Goal: Communication & Community: Answer question/provide support

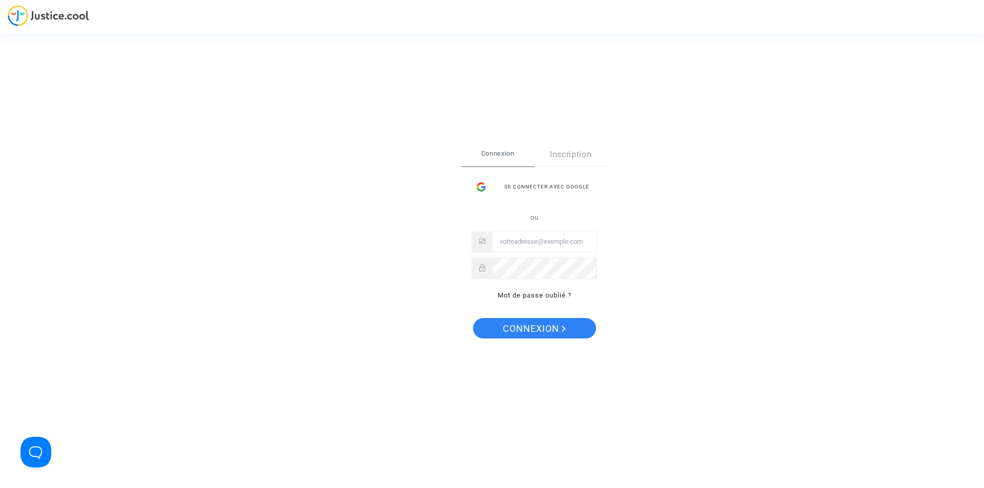
type input "[EMAIL_ADDRESS][DOMAIN_NAME]"
click at [528, 327] on span "Connexion" at bounding box center [534, 329] width 63 height 22
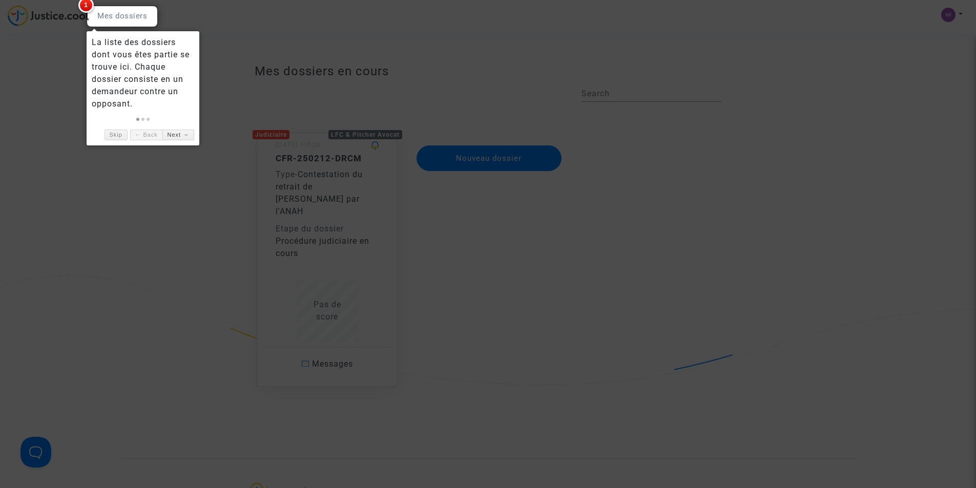
click at [173, 135] on link "Next →" at bounding box center [178, 135] width 32 height 11
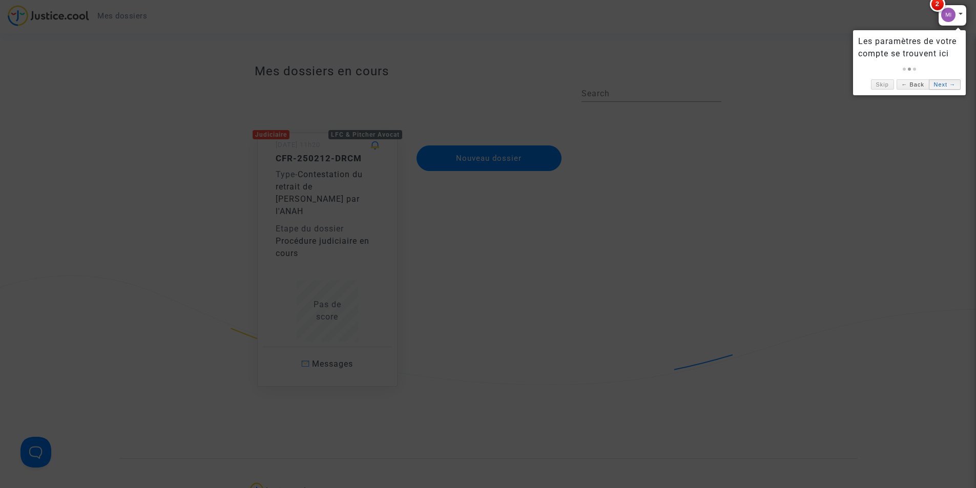
click at [937, 82] on link "Next →" at bounding box center [945, 84] width 32 height 11
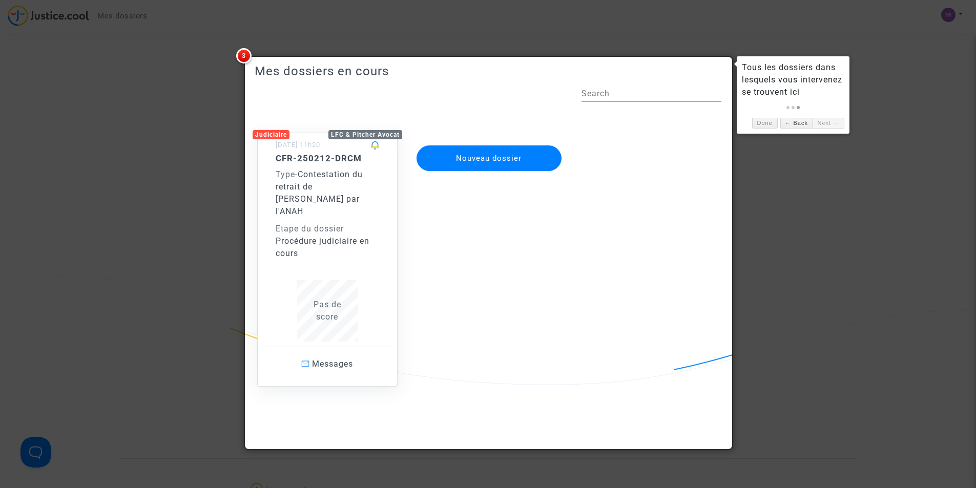
click at [313, 223] on div "Etape du dossier" at bounding box center [328, 229] width 104 height 12
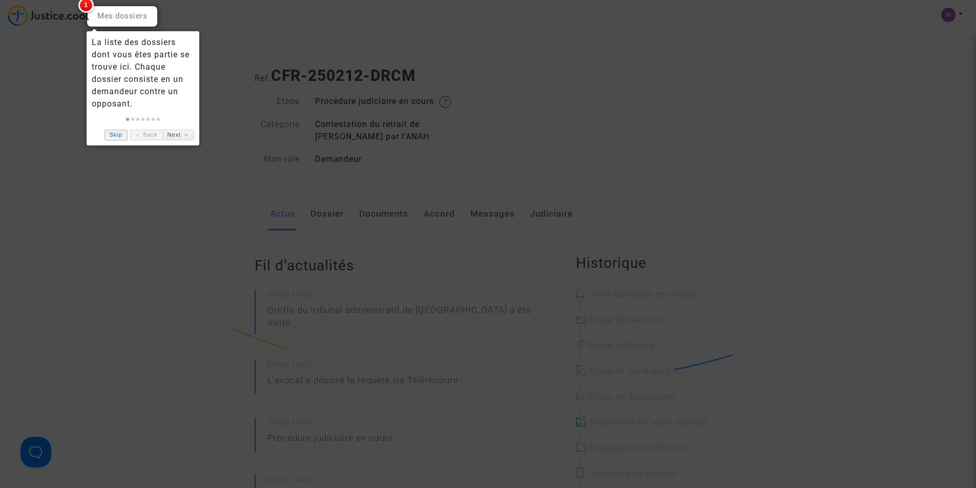
click at [116, 134] on link "Skip" at bounding box center [116, 135] width 23 height 11
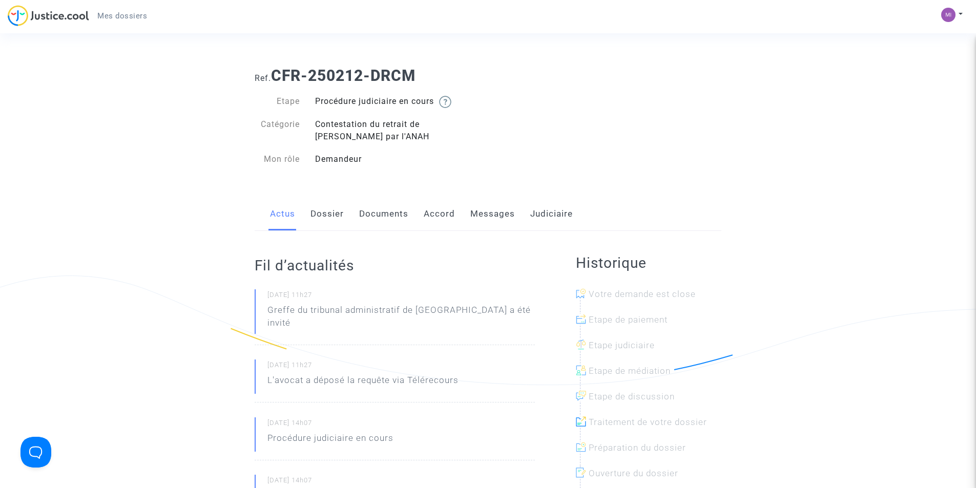
click at [494, 212] on link "Messages" at bounding box center [492, 214] width 45 height 34
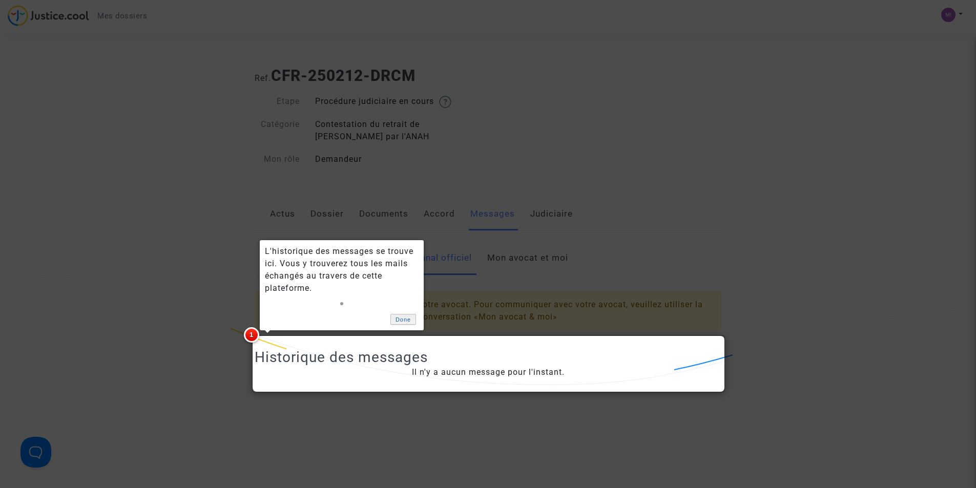
click at [401, 317] on link "Done" at bounding box center [403, 319] width 26 height 11
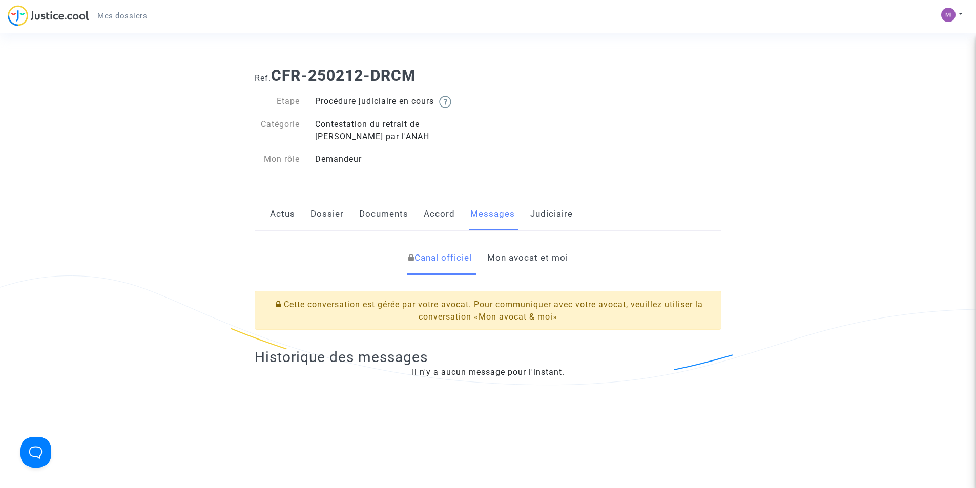
click at [541, 259] on link "Mon avocat et moi" at bounding box center [527, 258] width 81 height 34
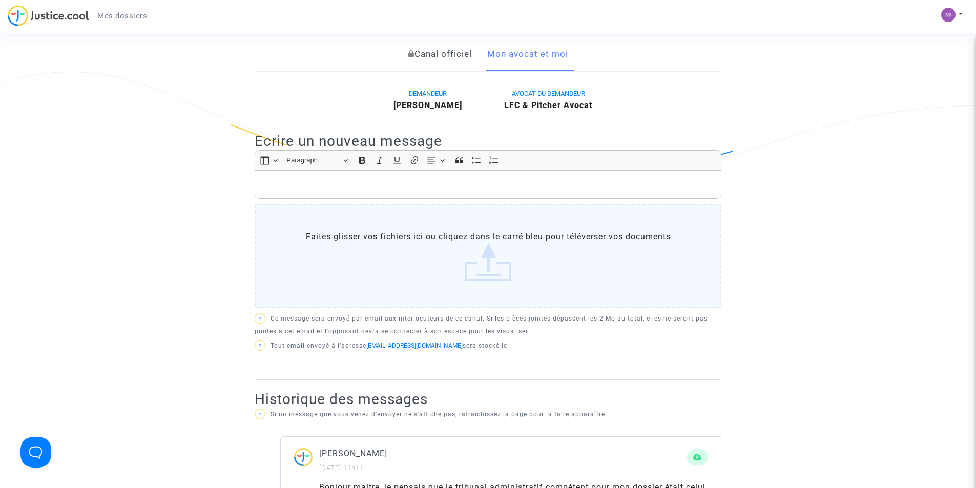
scroll to position [205, 0]
click at [378, 186] on p "Rich Text Editor, main" at bounding box center [488, 183] width 456 height 13
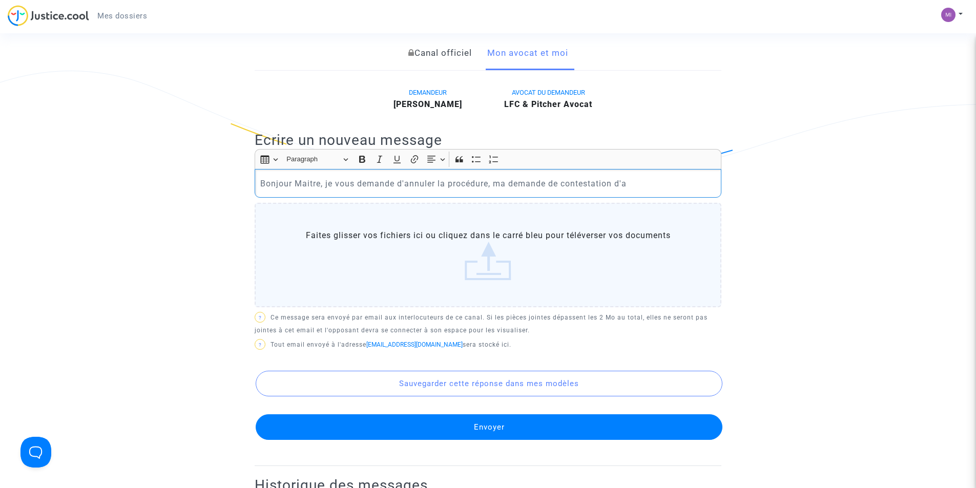
click at [504, 181] on p "Bonjour Maitre, je vous demande d'annuler la procédure, ma demande de contestat…" at bounding box center [488, 183] width 456 height 13
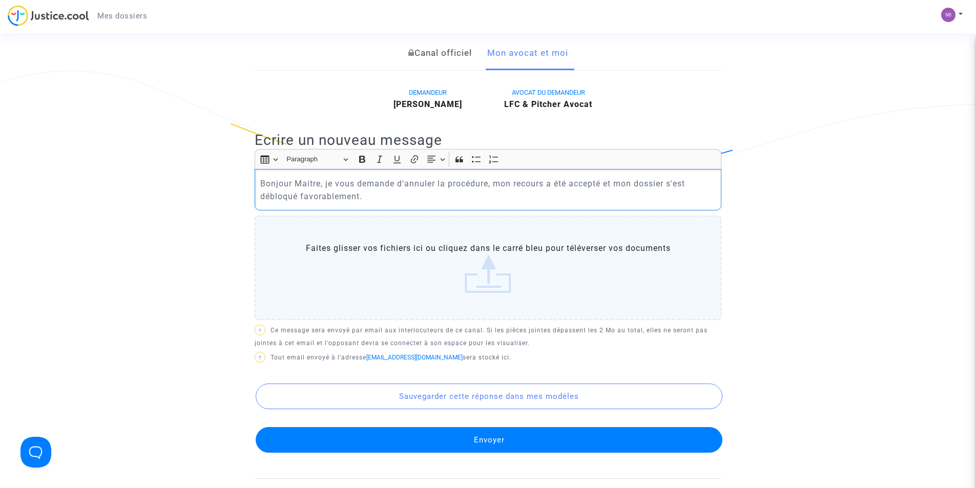
click at [489, 185] on p "Bonjour Maitre, je vous demande d'annuler la procédure, mon recours a été accep…" at bounding box center [488, 190] width 456 height 26
click at [389, 195] on p "Bonjour Maitre, je vous demande d'annuler la procédure en cours, mon recours a …" at bounding box center [488, 190] width 456 height 26
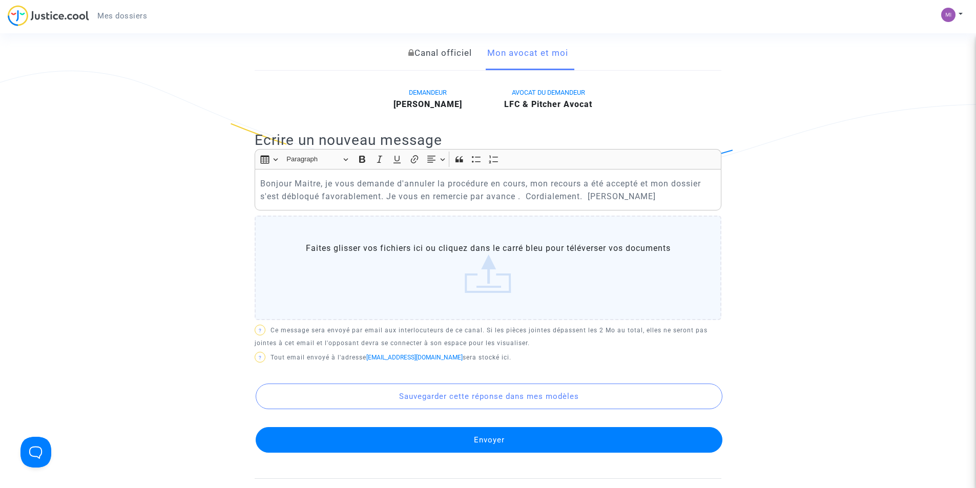
click at [493, 433] on button "Envoyer" at bounding box center [489, 440] width 467 height 26
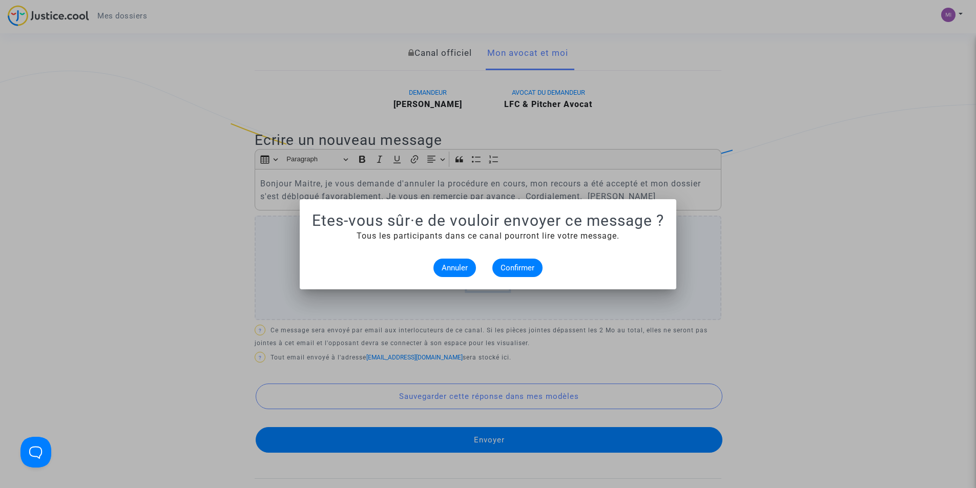
scroll to position [0, 0]
click at [515, 268] on span "Confirmer" at bounding box center [518, 267] width 34 height 9
